Goal: Check status: Check status

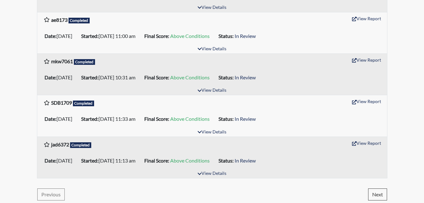
scroll to position [983, 0]
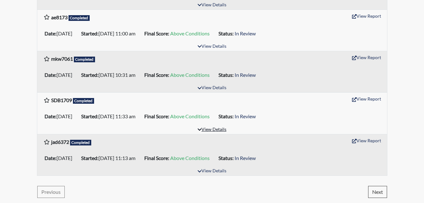
click at [219, 128] on button "View Details" at bounding box center [212, 129] width 34 height 9
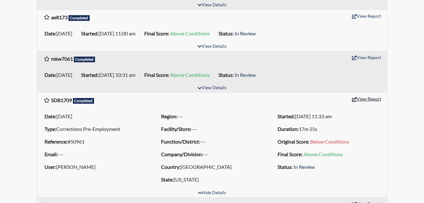
click at [356, 98] on button "View Report" at bounding box center [366, 99] width 35 height 10
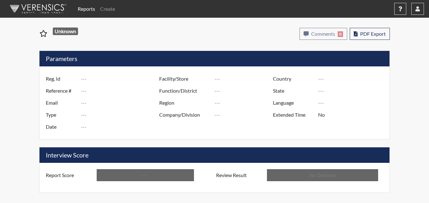
type input "SDB1709"
type input "50961"
type input "---"
type input "Corrections Pre-Employment"
type input "Aug 27, 2025"
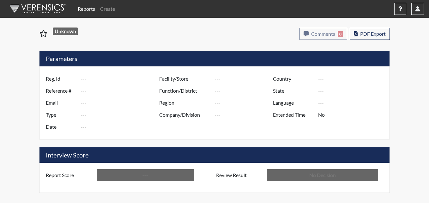
type input "[GEOGRAPHIC_DATA]"
type input "[US_STATE]"
type input "English"
type input "Above Conditions"
type input "In Review"
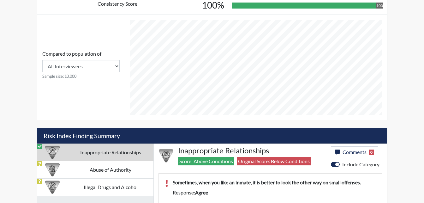
scroll to position [273, 0]
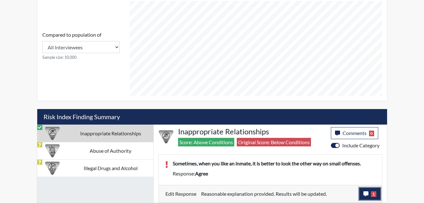
click at [366, 189] on button "1" at bounding box center [369, 194] width 21 height 12
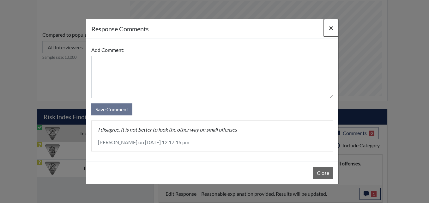
click at [331, 27] on span "×" at bounding box center [331, 27] width 4 height 9
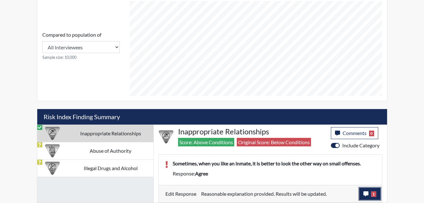
click at [365, 193] on icon "button" at bounding box center [365, 193] width 5 height 5
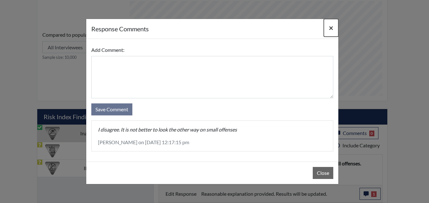
click at [331, 27] on span "×" at bounding box center [331, 27] width 4 height 9
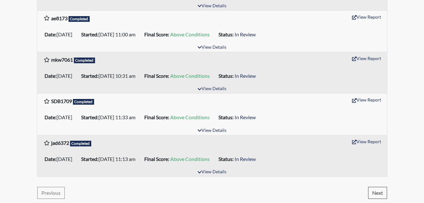
scroll to position [983, 0]
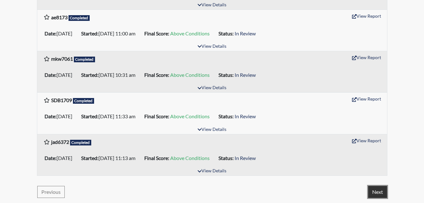
click at [382, 194] on button "Next" at bounding box center [377, 192] width 19 height 12
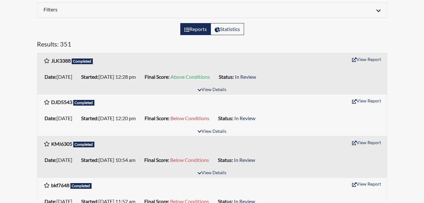
scroll to position [63, 0]
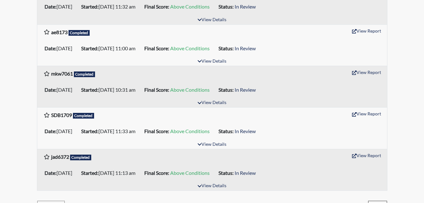
scroll to position [983, 0]
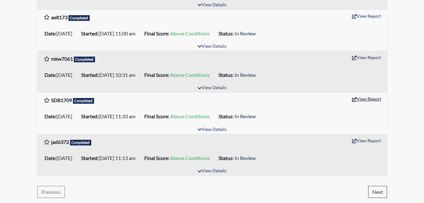
click at [360, 99] on button "View Report" at bounding box center [366, 99] width 35 height 10
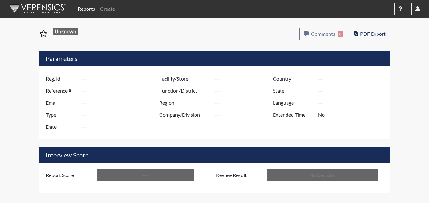
type input "SDB1709"
type input "50961"
type input "---"
type input "Corrections Pre-Employment"
type input "Aug 27, 2025"
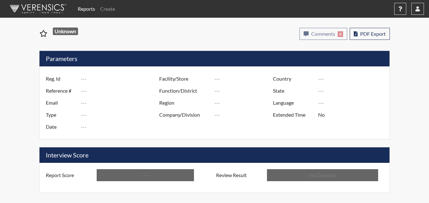
type input "[GEOGRAPHIC_DATA]"
type input "[US_STATE]"
type input "English"
type input "Above Conditions"
type input "In Review"
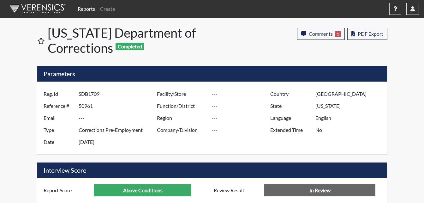
scroll to position [105, 262]
